Goal: Use online tool/utility: Utilize a website feature to perform a specific function

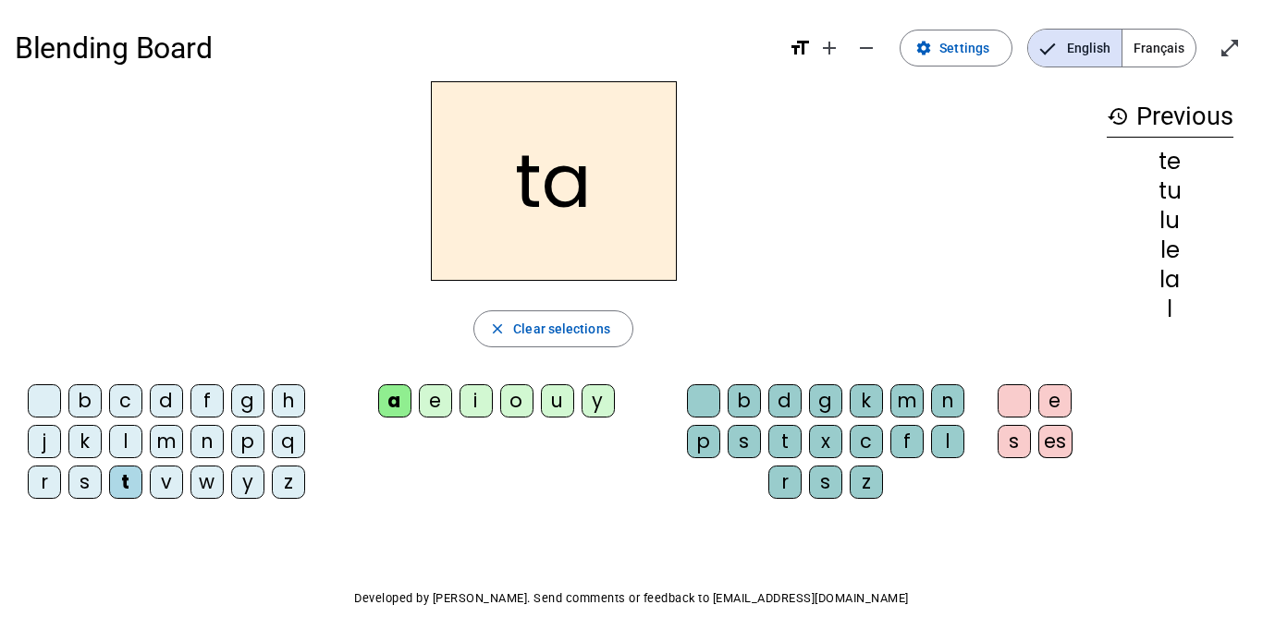
click at [78, 475] on div "s" at bounding box center [84, 482] width 33 height 33
click at [473, 398] on div "i" at bounding box center [475, 401] width 33 height 33
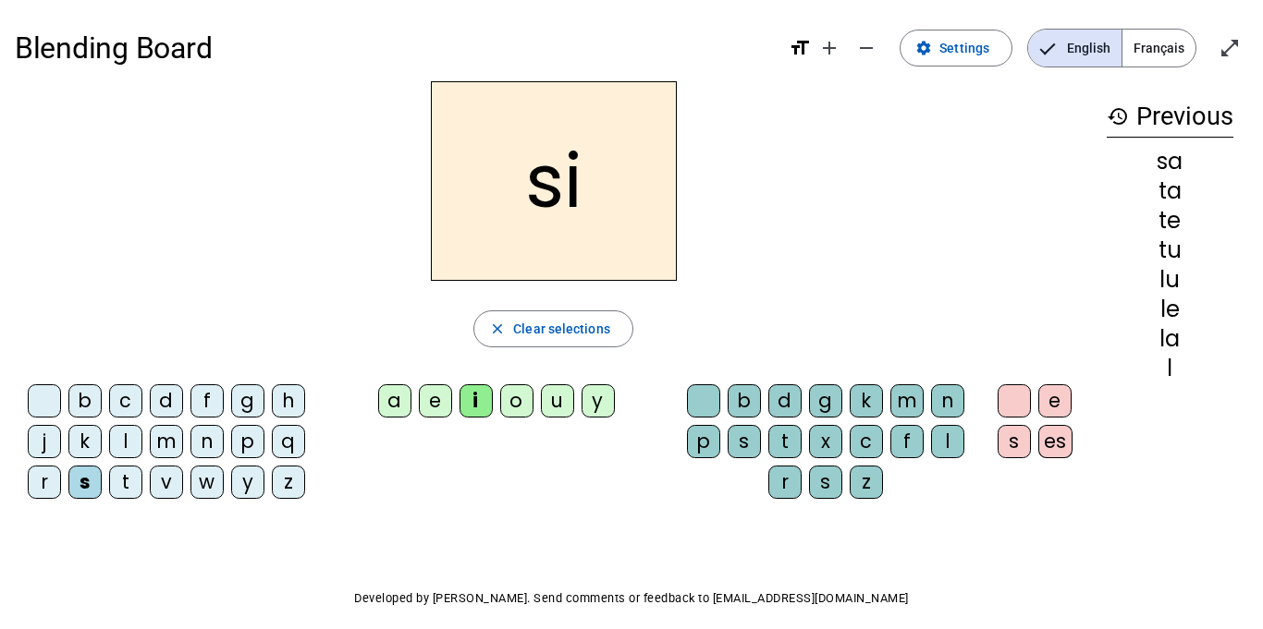
click at [941, 433] on div "l" at bounding box center [947, 441] width 33 height 33
click at [1013, 390] on div at bounding box center [1013, 401] width 33 height 33
click at [1056, 396] on div "e" at bounding box center [1054, 401] width 33 height 33
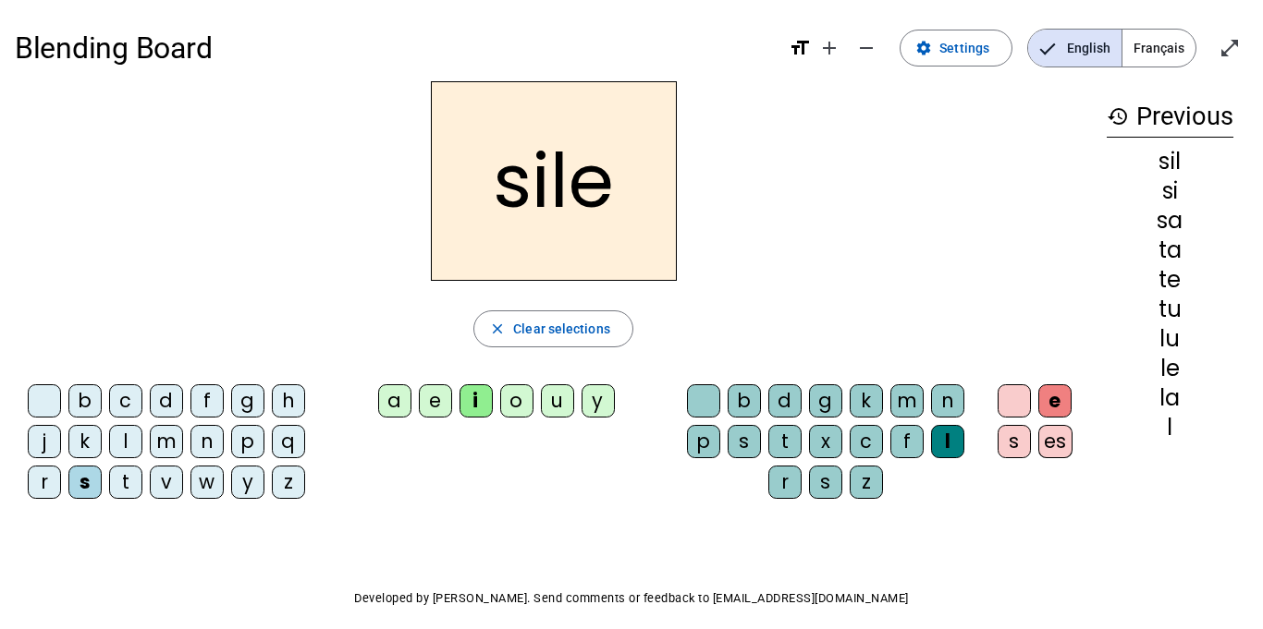
click at [1013, 397] on div at bounding box center [1013, 401] width 33 height 33
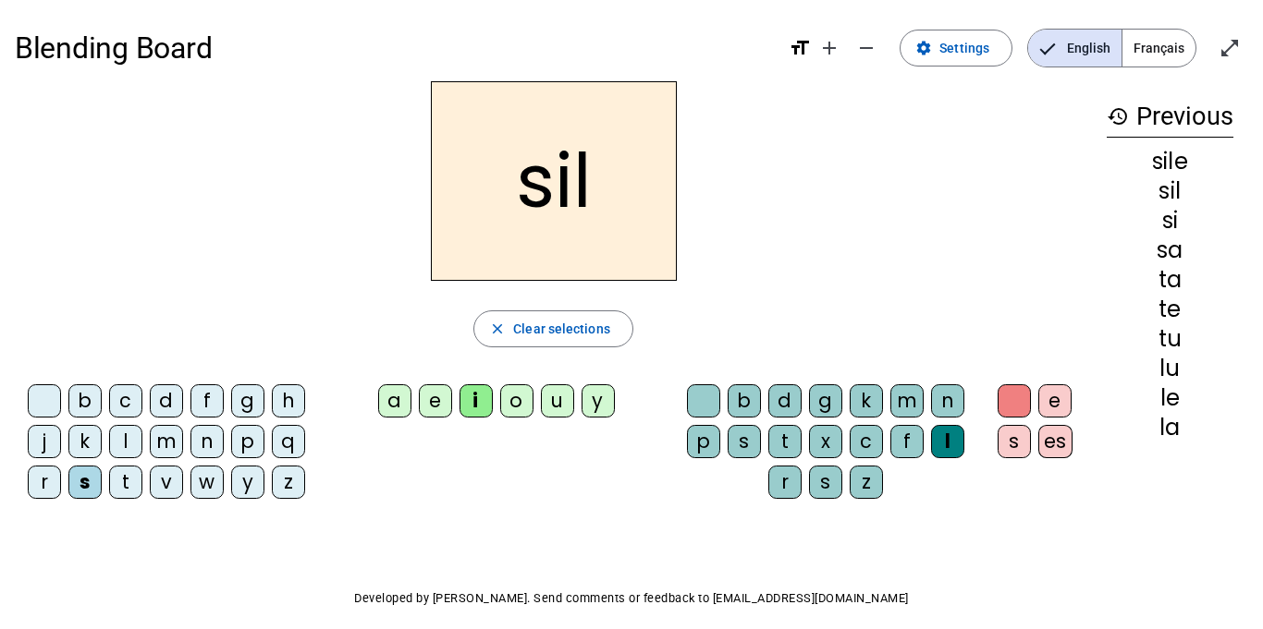
click at [699, 396] on div at bounding box center [703, 401] width 33 height 33
click at [388, 390] on div "a" at bounding box center [394, 401] width 33 height 33
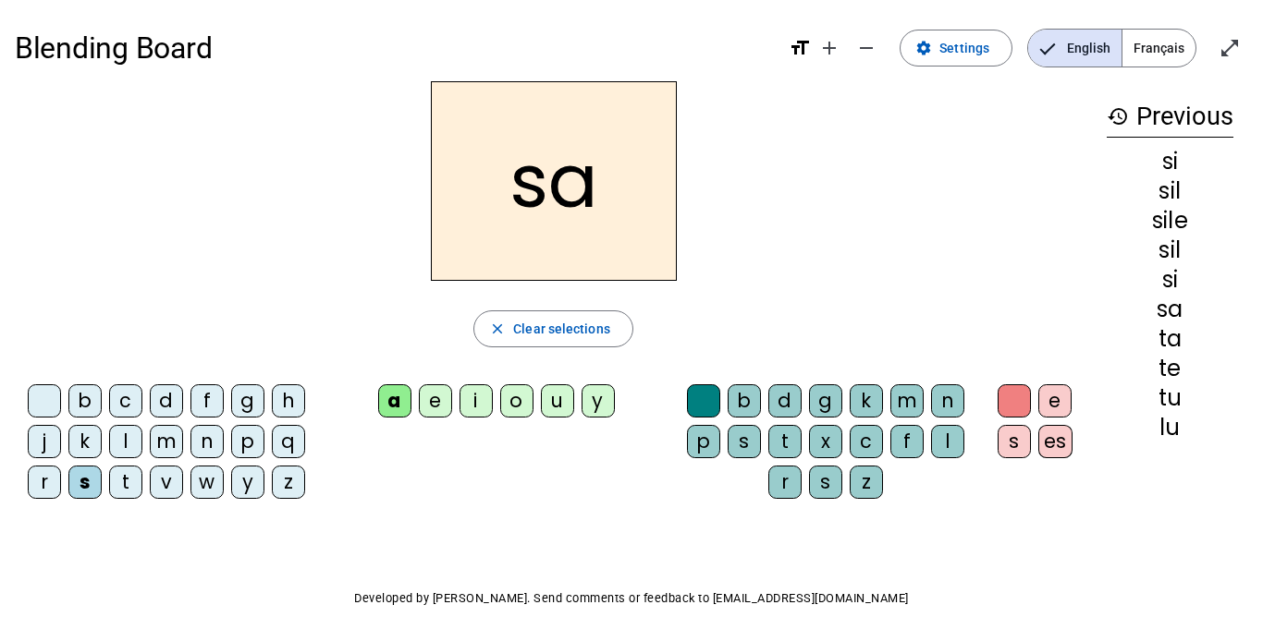
click at [548, 396] on div "u" at bounding box center [557, 401] width 33 height 33
click at [124, 474] on div "t" at bounding box center [125, 482] width 33 height 33
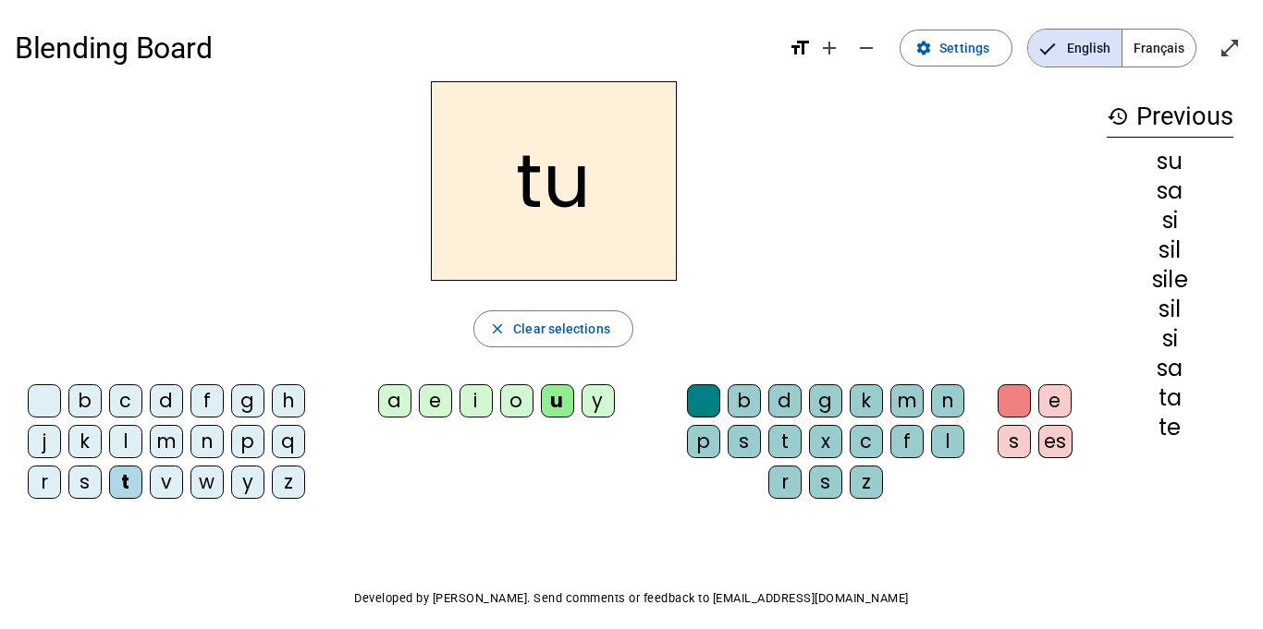
click at [168, 404] on div "d" at bounding box center [166, 401] width 33 height 33
click at [437, 396] on div "e" at bounding box center [435, 401] width 33 height 33
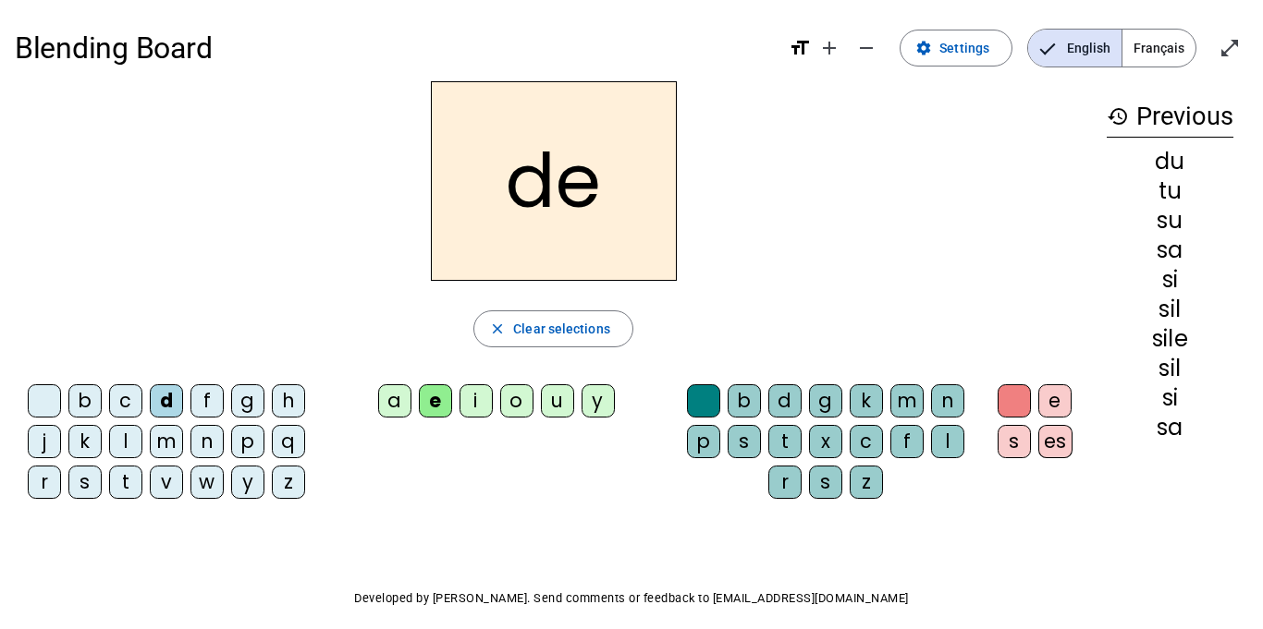
click at [162, 443] on div "m" at bounding box center [166, 441] width 33 height 33
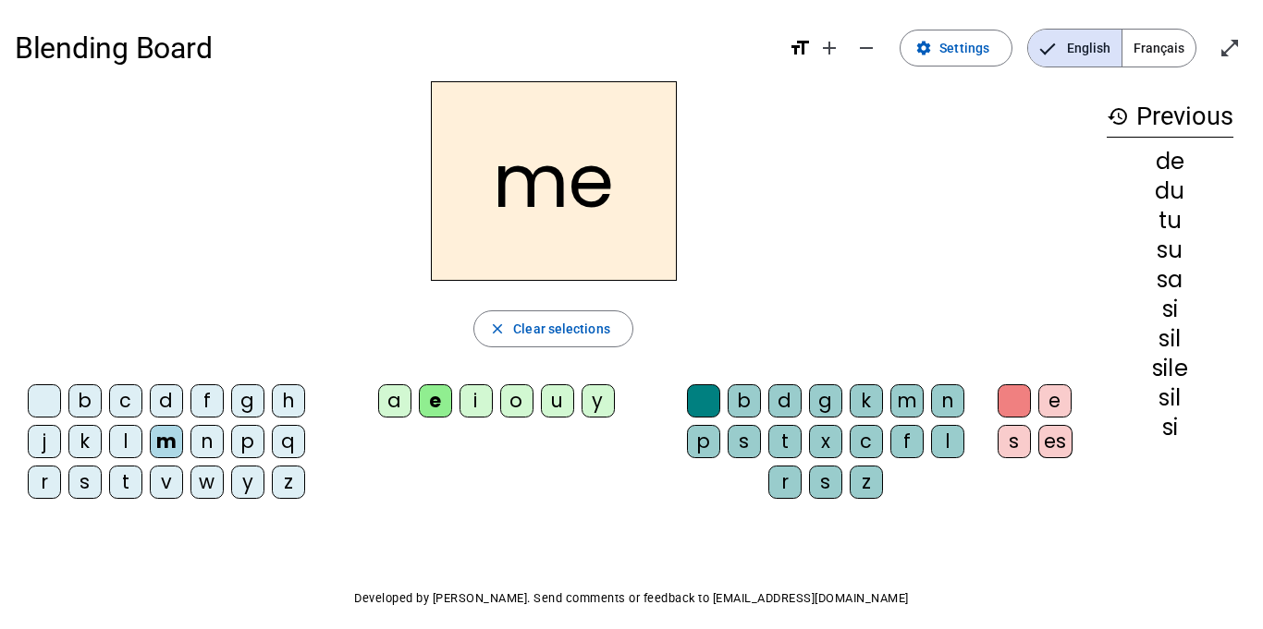
click at [117, 480] on div "t" at bounding box center [125, 482] width 33 height 33
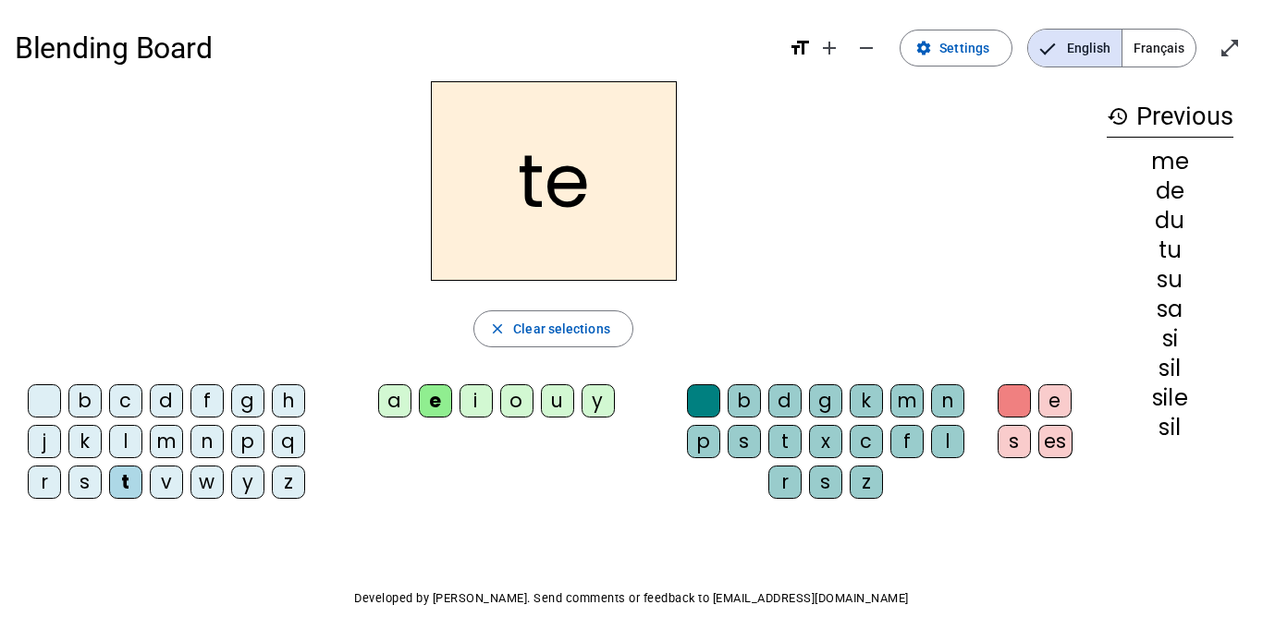
click at [46, 436] on div "j" at bounding box center [44, 441] width 33 height 33
